Goal: Check status

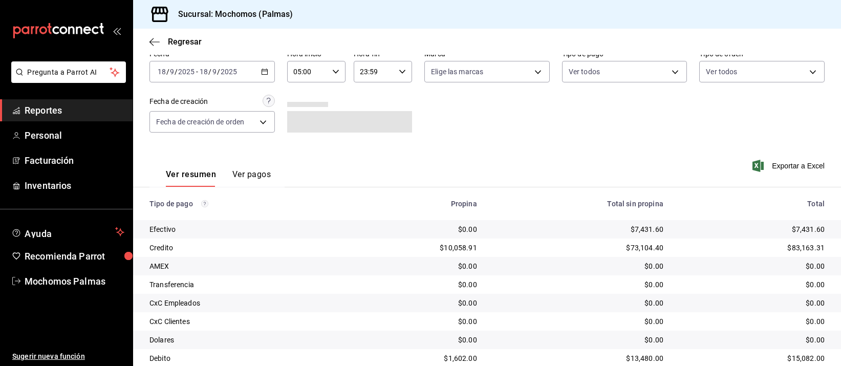
scroll to position [104, 0]
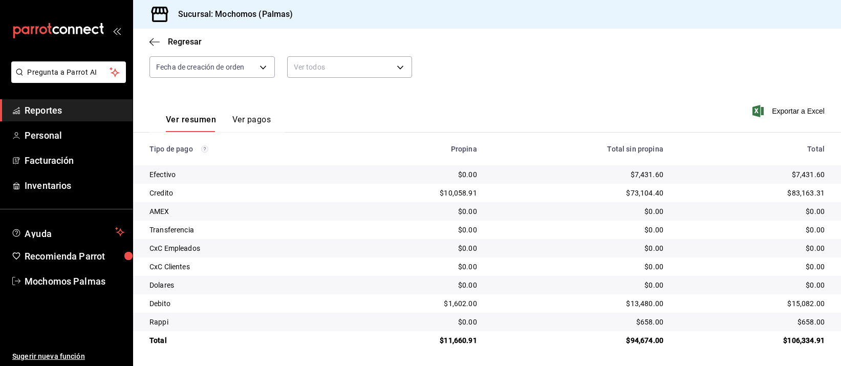
click at [684, 259] on td "$0.00" at bounding box center [756, 266] width 169 height 18
click at [656, 242] on td "$0.00" at bounding box center [578, 248] width 186 height 18
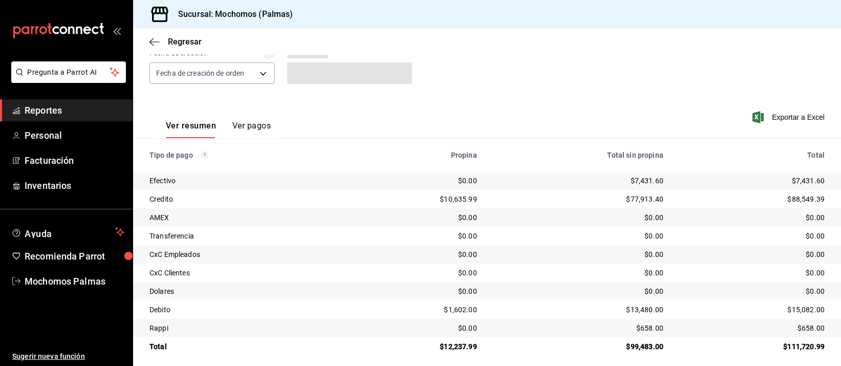
scroll to position [104, 0]
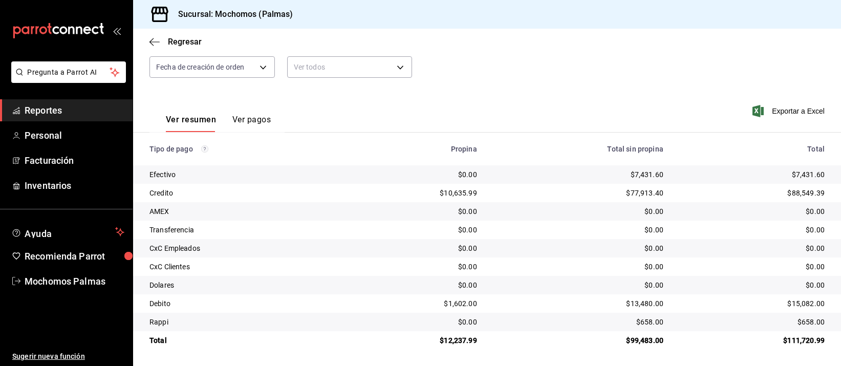
click at [322, 198] on td "Credito" at bounding box center [240, 193] width 214 height 18
click at [367, 284] on div "$0.00" at bounding box center [416, 285] width 121 height 10
